Goal: Browse casually: Explore the website without a specific task or goal

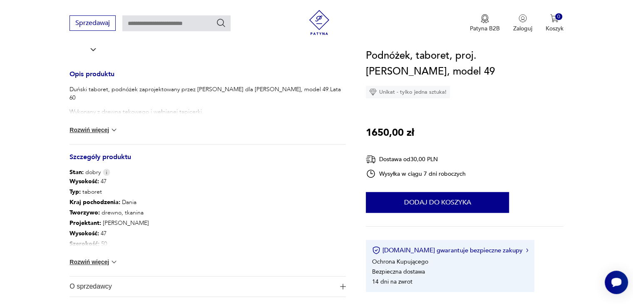
scroll to position [291, 0]
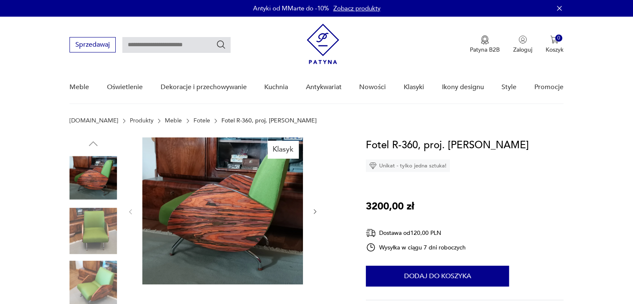
click at [104, 235] on img at bounding box center [92, 230] width 47 height 47
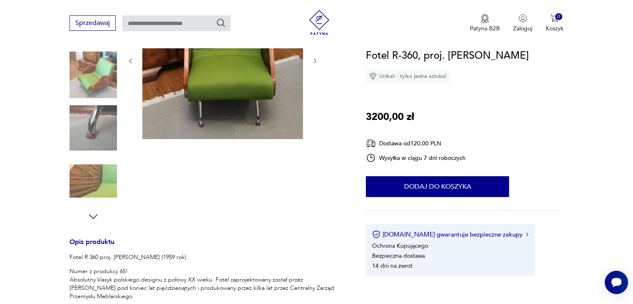
scroll to position [166, 0]
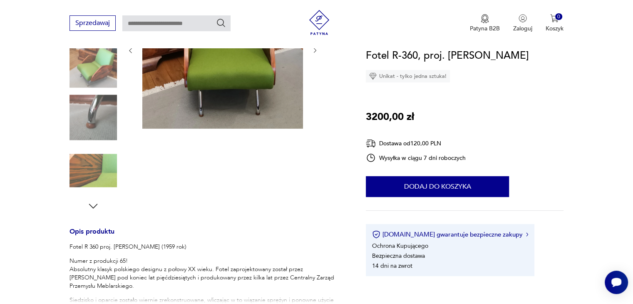
click at [80, 125] on img at bounding box center [92, 117] width 47 height 47
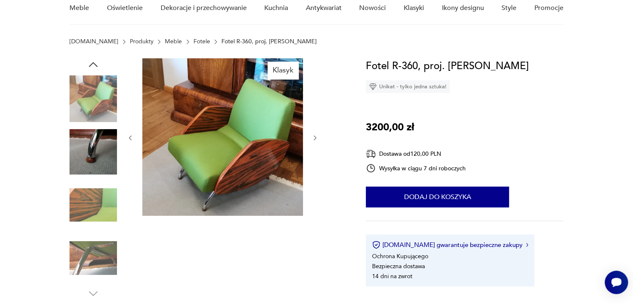
scroll to position [83, 0]
